Goal: Navigation & Orientation: Find specific page/section

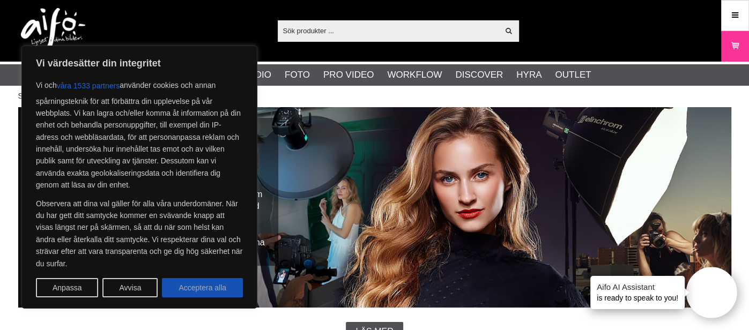
click at [202, 293] on button "Acceptera alla" at bounding box center [202, 287] width 81 height 19
checkbox input "true"
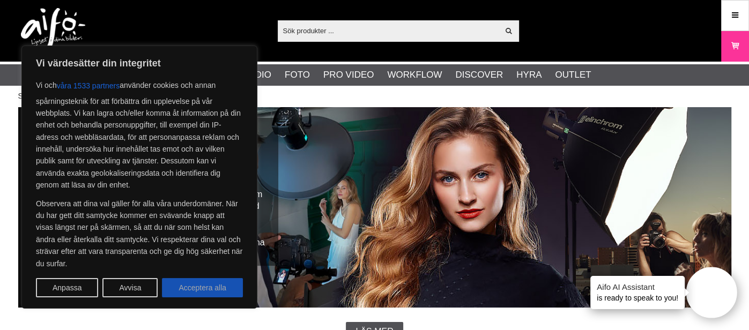
checkbox input "true"
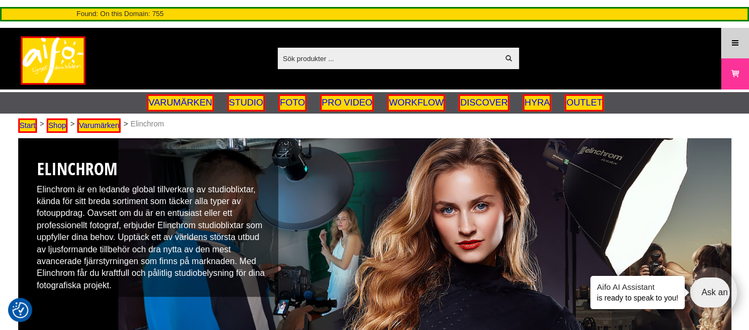
click at [733, 43] on icon at bounding box center [735, 44] width 10 height 12
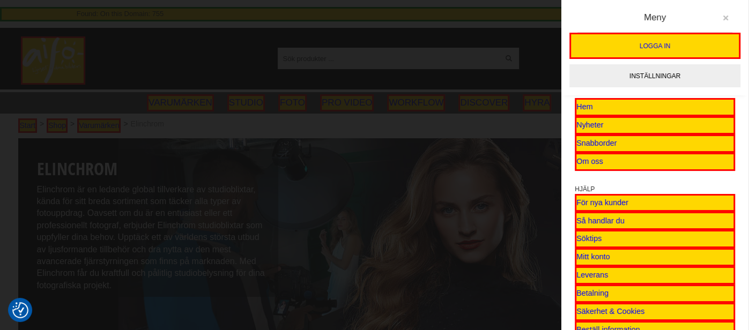
click at [728, 17] on icon at bounding box center [726, 18] width 8 height 8
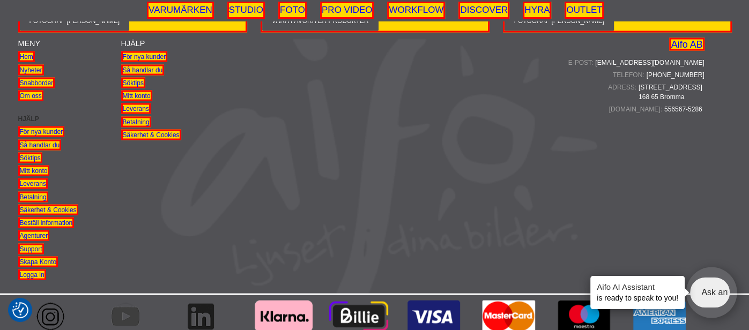
scroll to position [1313, 0]
